Goal: Task Accomplishment & Management: Manage account settings

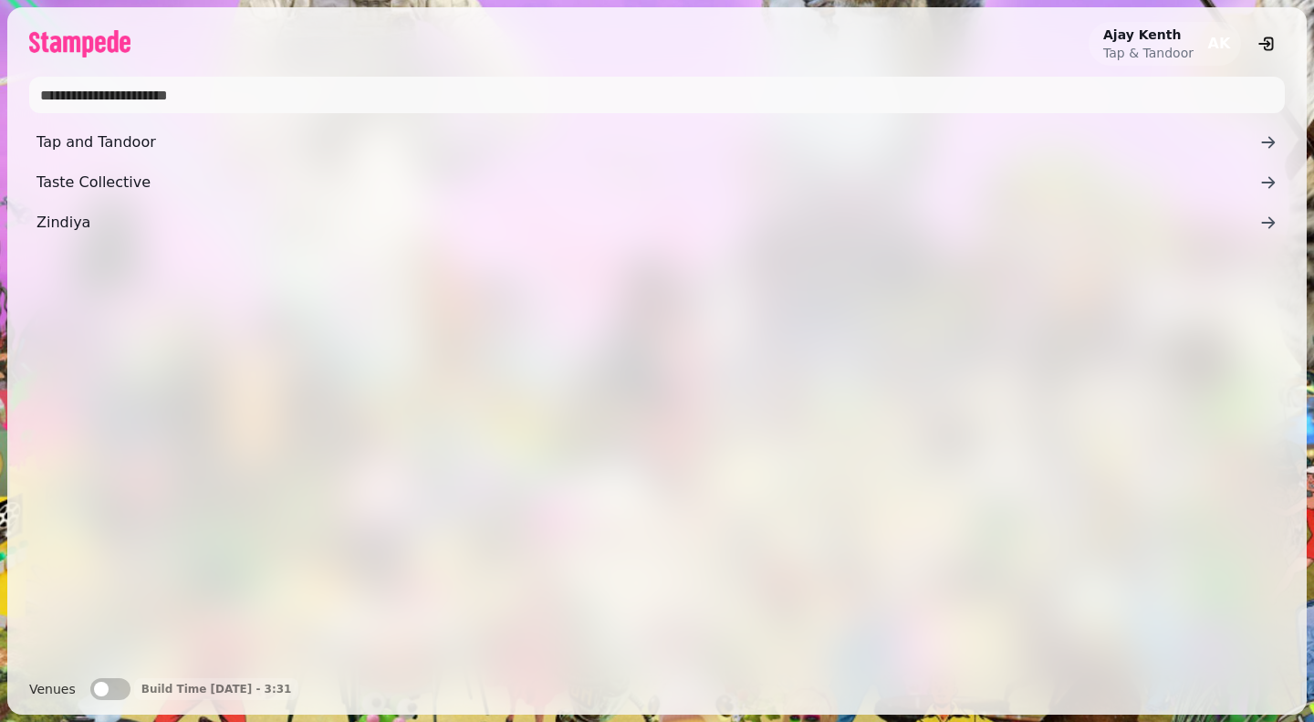
click at [64, 138] on span "Tap and Tandoor" at bounding box center [648, 142] width 1223 height 22
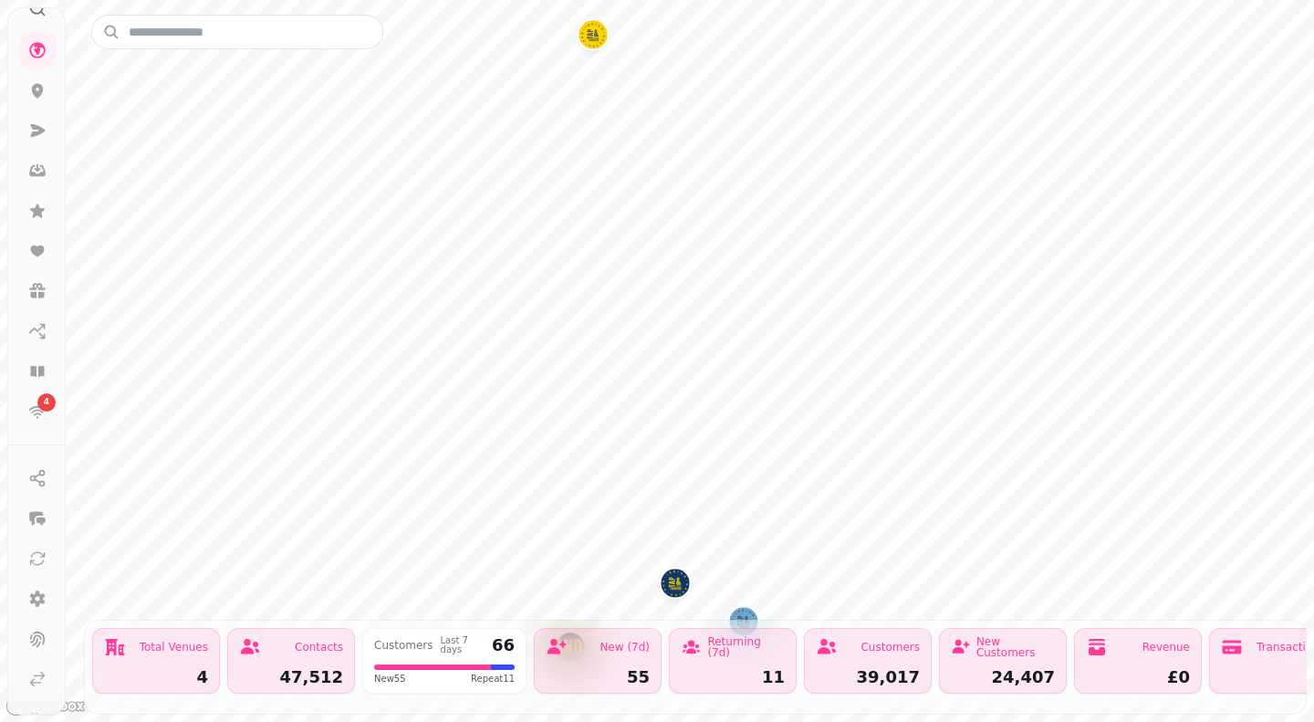
scroll to position [113, 0]
click at [30, 570] on icon at bounding box center [38, 567] width 16 height 16
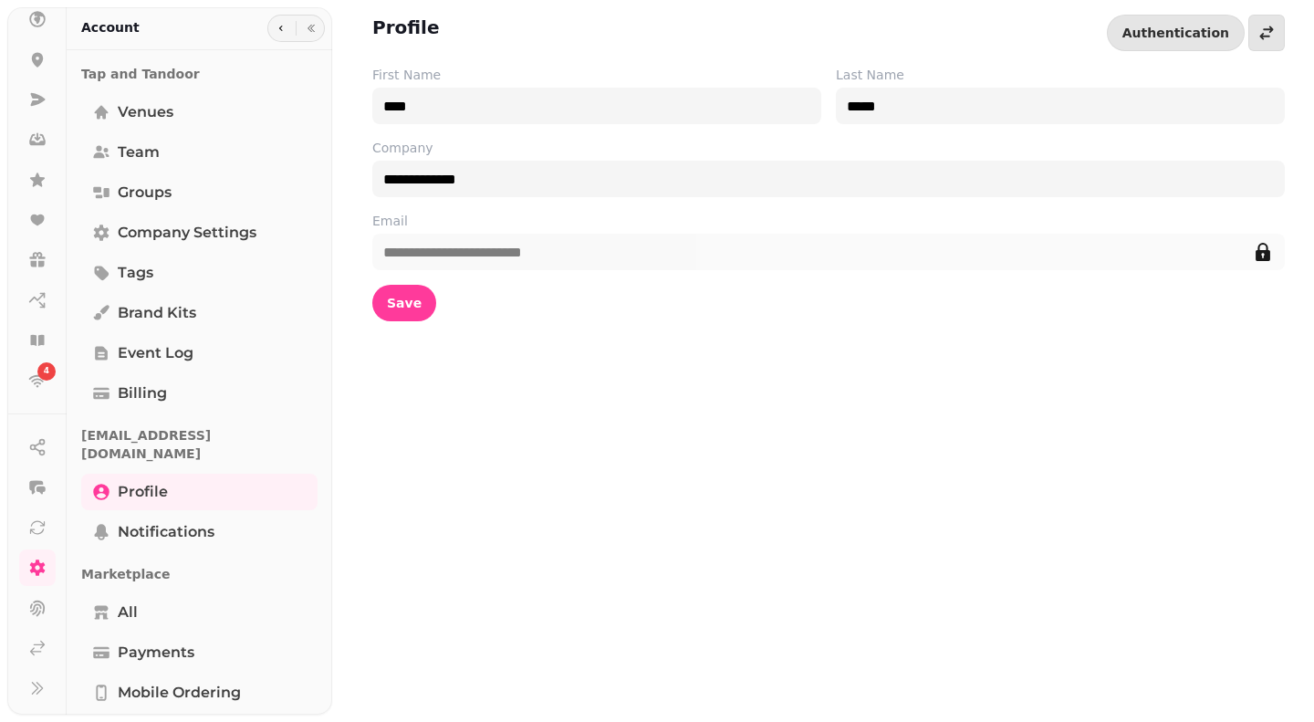
click at [148, 400] on span "Billing" at bounding box center [142, 393] width 49 height 22
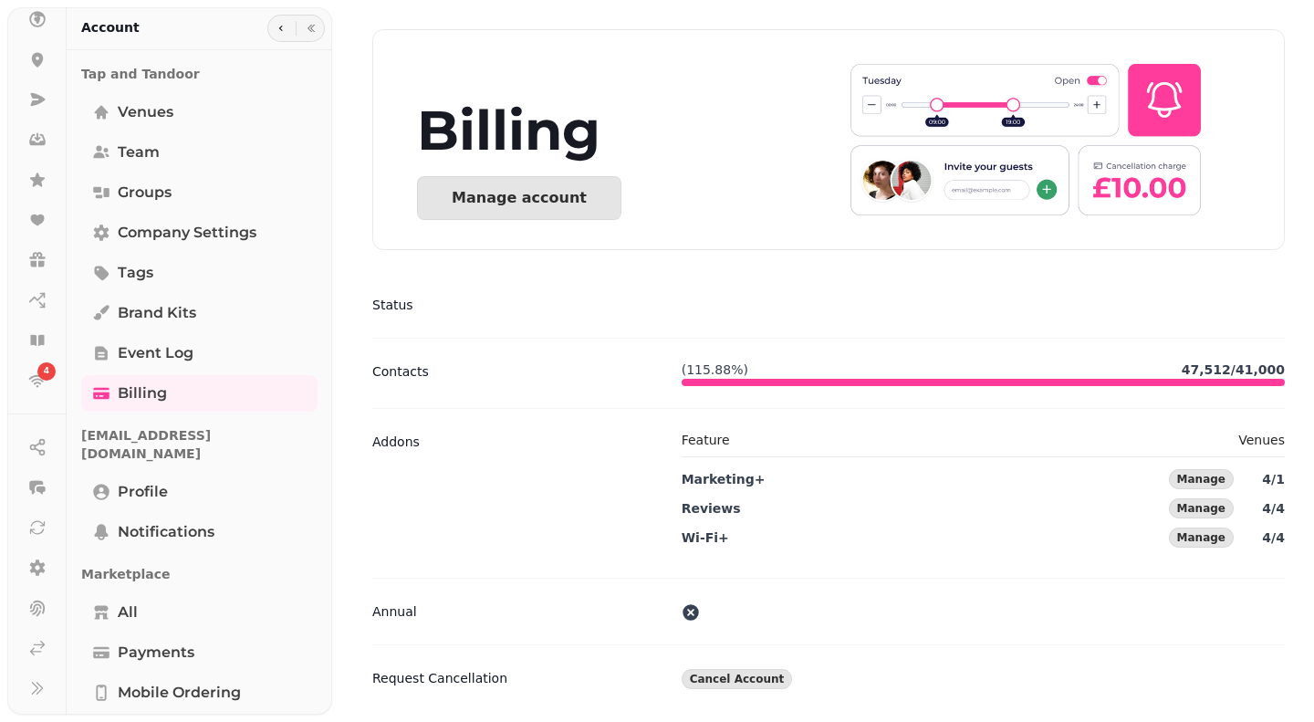
click at [488, 200] on div "Manage account" at bounding box center [519, 198] width 135 height 15
